Goal: Information Seeking & Learning: Learn about a topic

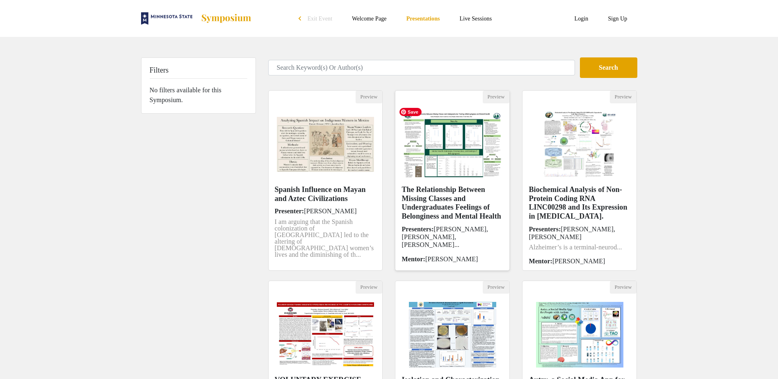
click at [436, 144] on img at bounding box center [453, 145] width 114 height 82
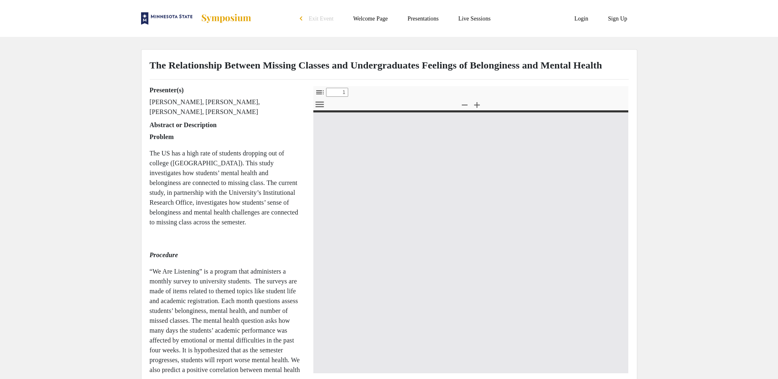
select select "custom"
type input "0"
select select "custom"
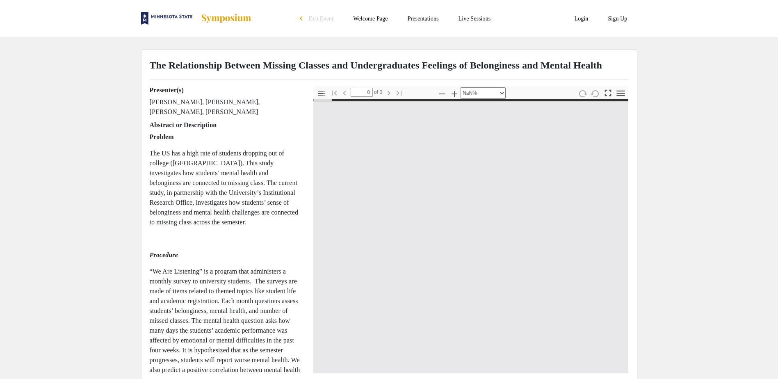
type input "1"
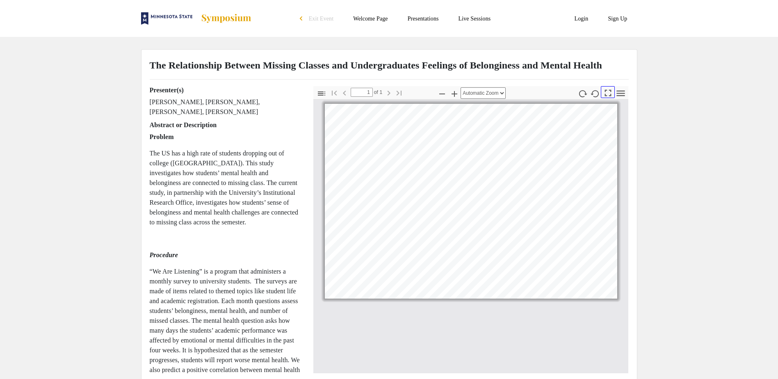
click at [608, 98] on icon "button" at bounding box center [608, 92] width 11 height 11
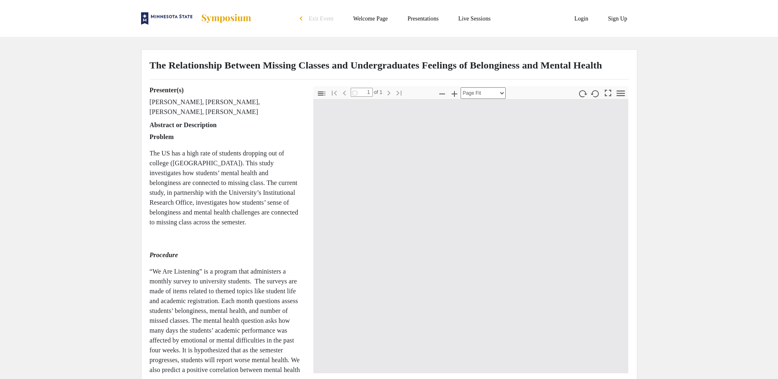
scroll to position [443, 0]
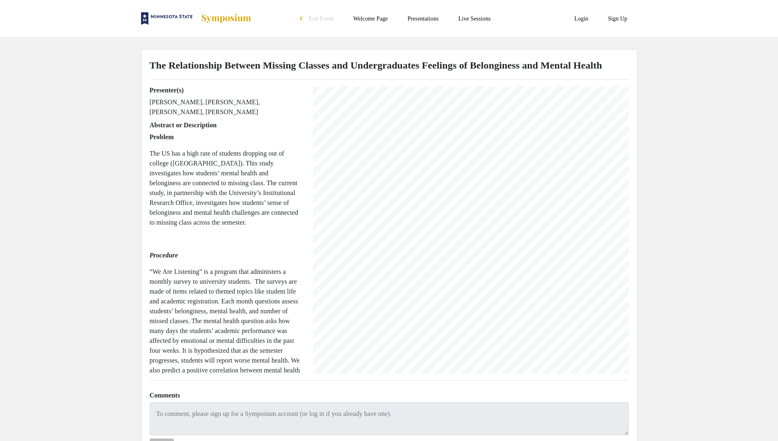
select select "auto"
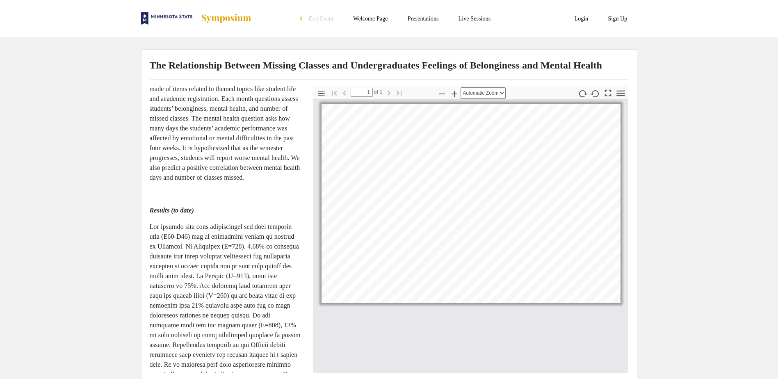
scroll to position [246, 0]
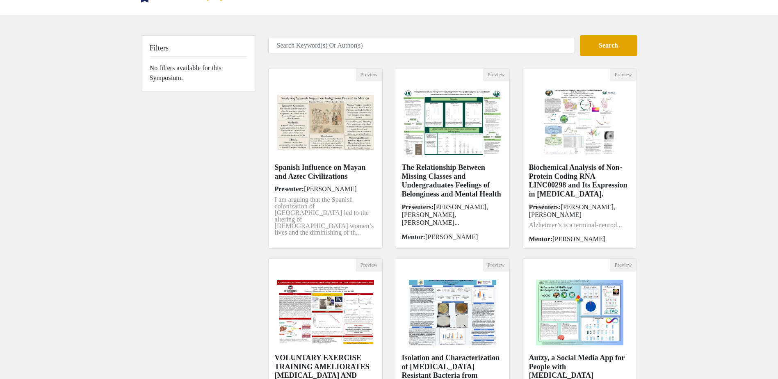
scroll to position [1, 0]
